Goal: Task Accomplishment & Management: Use online tool/utility

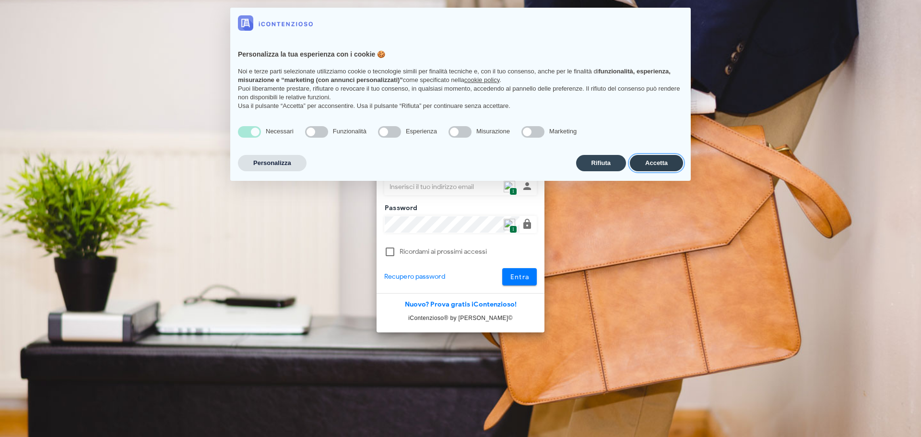
click at [648, 159] on button "Accetta" at bounding box center [656, 163] width 53 height 16
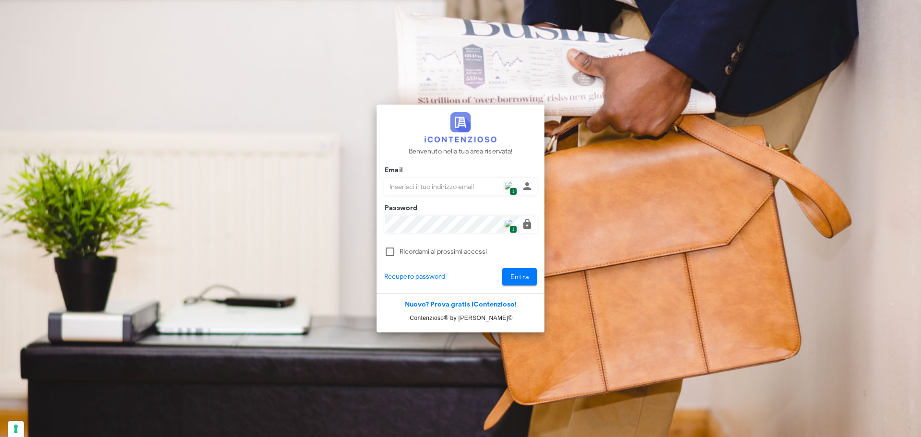
click at [508, 185] on img at bounding box center [510, 187] width 12 height 12
type input "[PERSON_NAME][EMAIL_ADDRESS][DOMAIN_NAME]"
click at [503, 284] on button "Entra" at bounding box center [519, 276] width 35 height 17
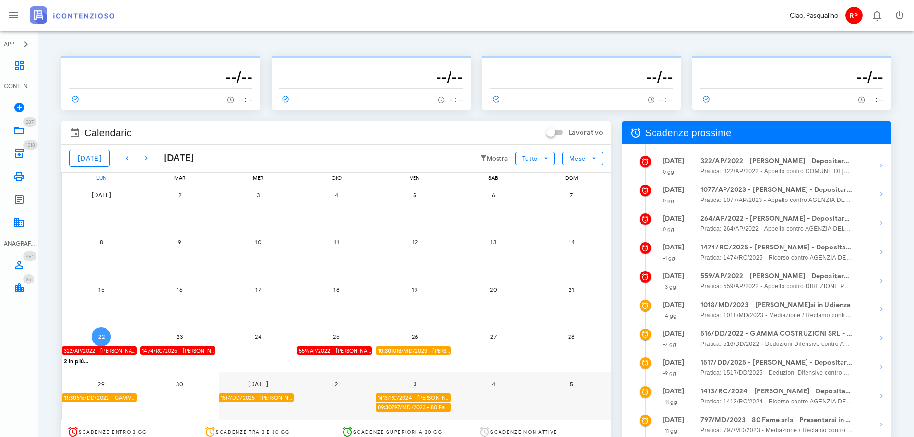
click at [105, 335] on span "22" at bounding box center [101, 336] width 19 height 7
